Goal: Information Seeking & Learning: Learn about a topic

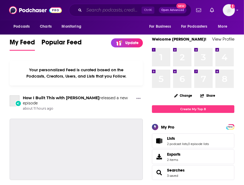
click at [108, 13] on input "Search podcasts, credits, & more..." at bounding box center [112, 10] width 57 height 9
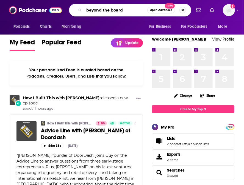
type input "beyond the board"
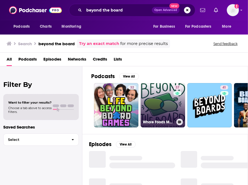
click at [161, 94] on link "37 Whole Foods Market: Beyond The Board" at bounding box center [163, 105] width 44 height 44
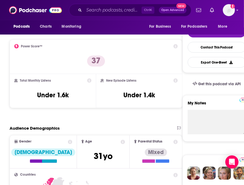
scroll to position [122, 0]
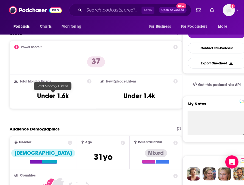
click at [60, 97] on h3 "Under 1.6k" at bounding box center [53, 96] width 32 height 8
copy div "Under 1.6k"
click at [60, 97] on h3 "Under 1.6k" at bounding box center [53, 96] width 32 height 8
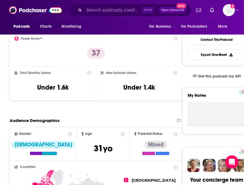
scroll to position [126, 0]
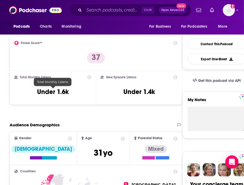
click at [62, 91] on h3 "Under 1.6k" at bounding box center [53, 92] width 32 height 8
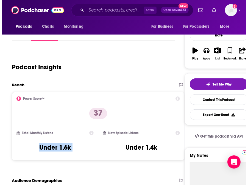
scroll to position [0, 0]
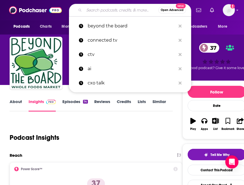
click at [99, 10] on input "Search podcasts, credits, & more..." at bounding box center [121, 10] width 74 height 9
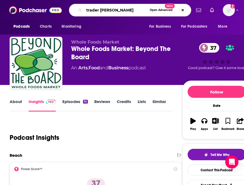
type input "trader joes"
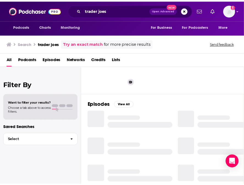
scroll to position [40, 0]
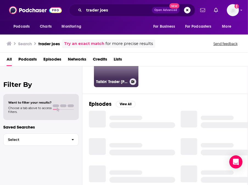
click at [120, 74] on link "7 Talkin' Trader [PERSON_NAME]" at bounding box center [116, 65] width 44 height 44
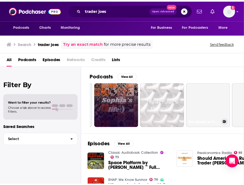
scroll to position [0, 91]
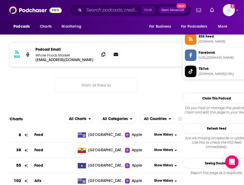
scroll to position [520, 0]
